Goal: Find specific page/section: Find specific page/section

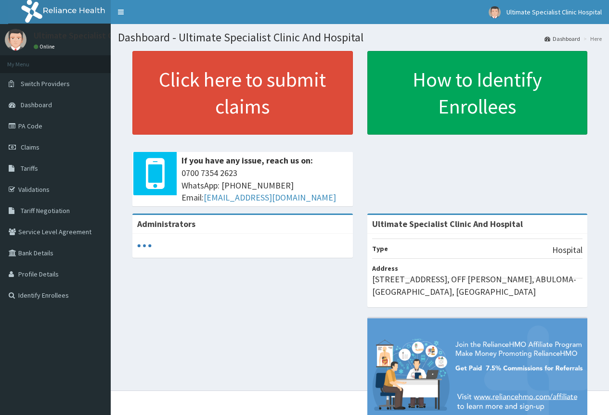
click at [38, 188] on link "Validations" at bounding box center [55, 189] width 111 height 21
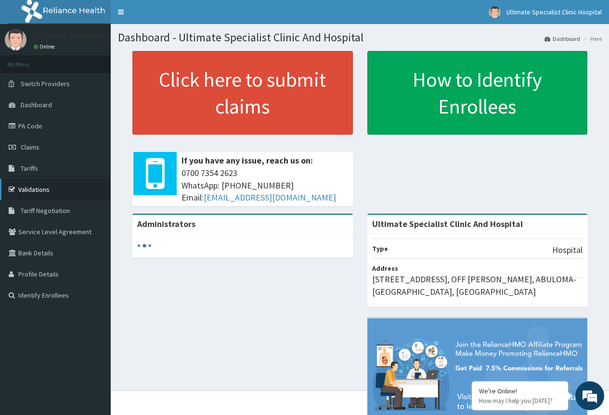
click at [47, 190] on link "Validations" at bounding box center [55, 189] width 111 height 21
